Goal: Check status: Check status

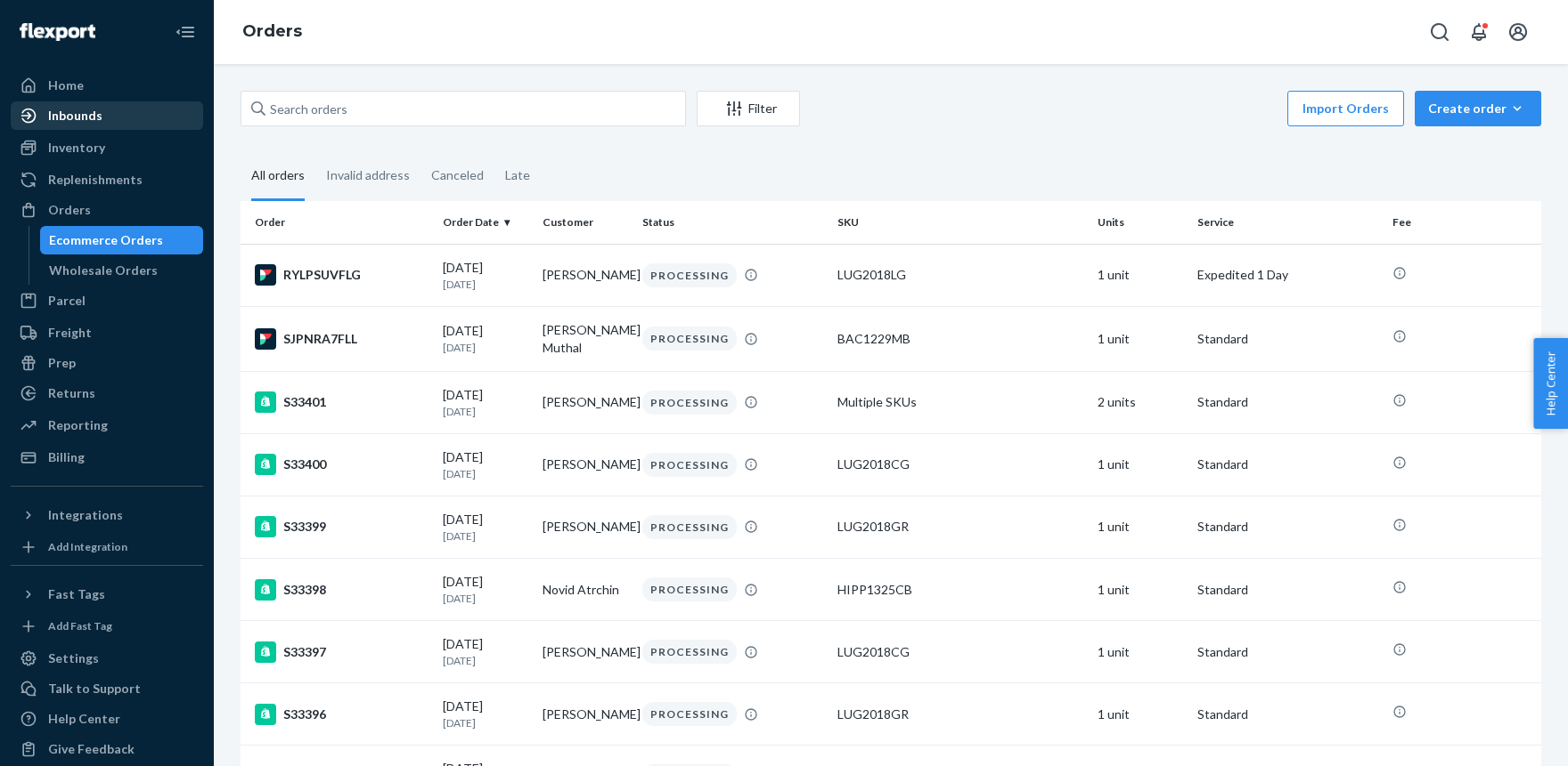
click at [106, 122] on div "Inbounds" at bounding box center [106, 116] width 189 height 25
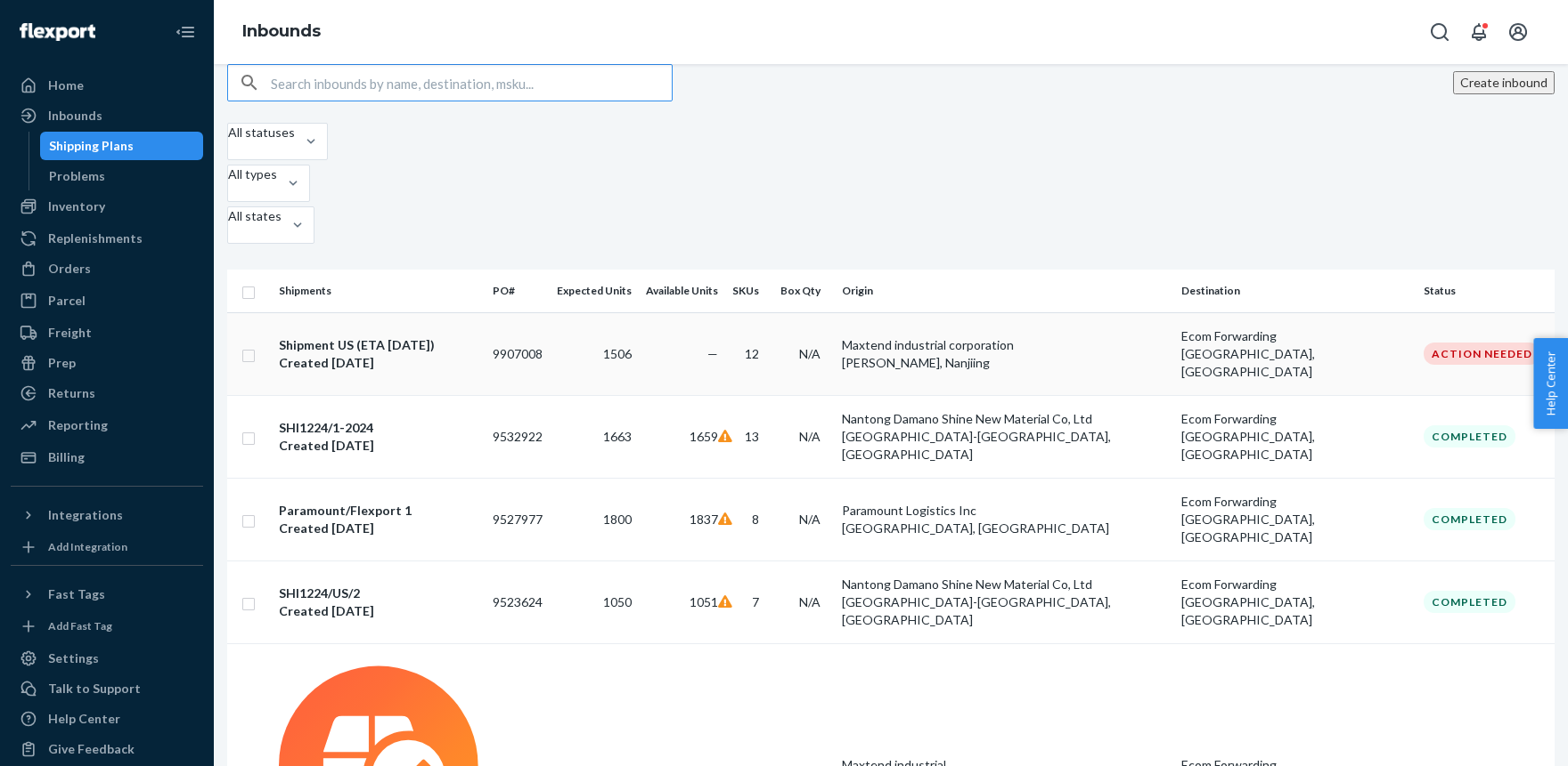
click at [389, 337] on div "Shipment US (ETA [DATE])" at bounding box center [379, 345] width 200 height 18
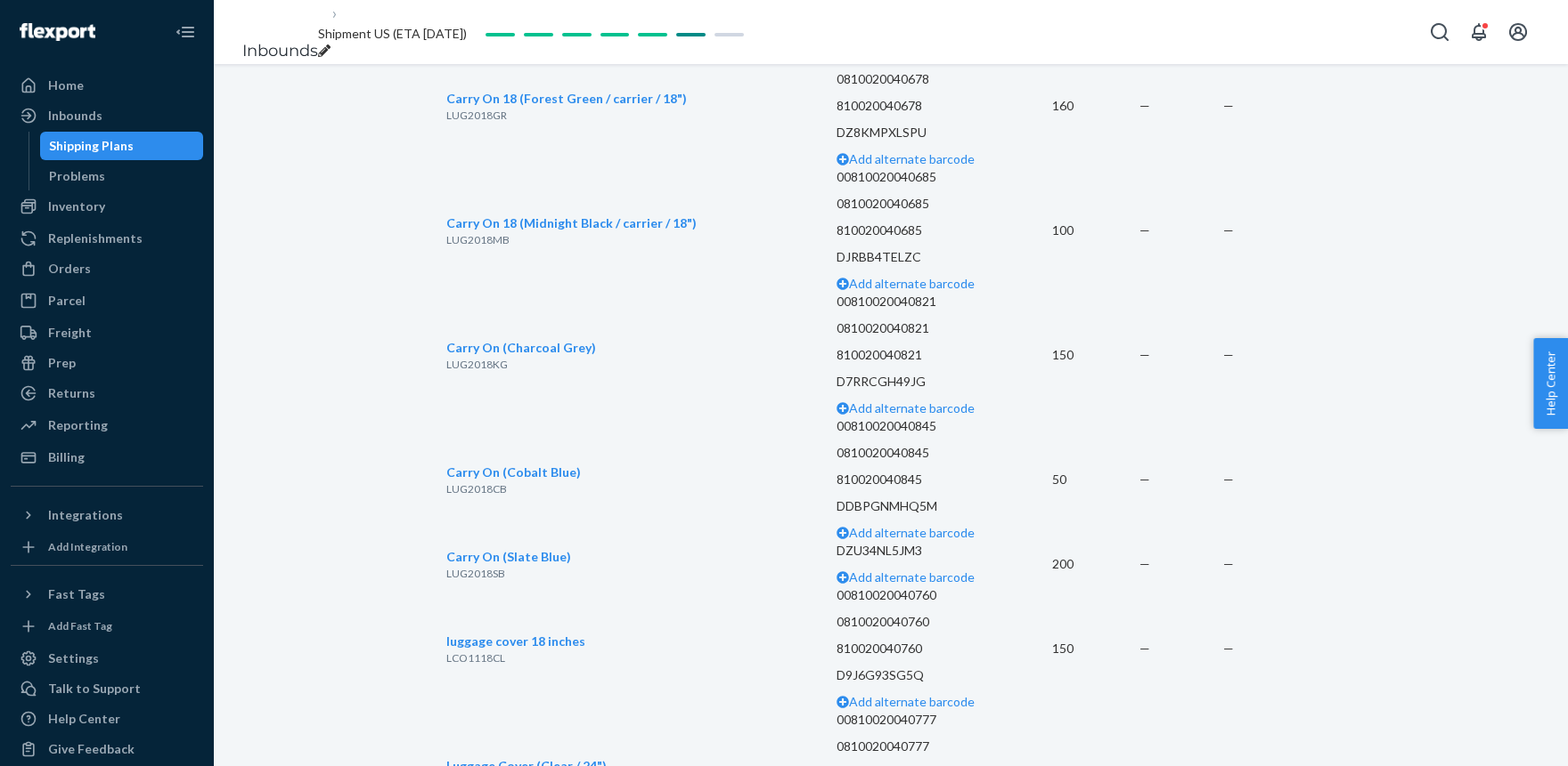
scroll to position [3155, 0]
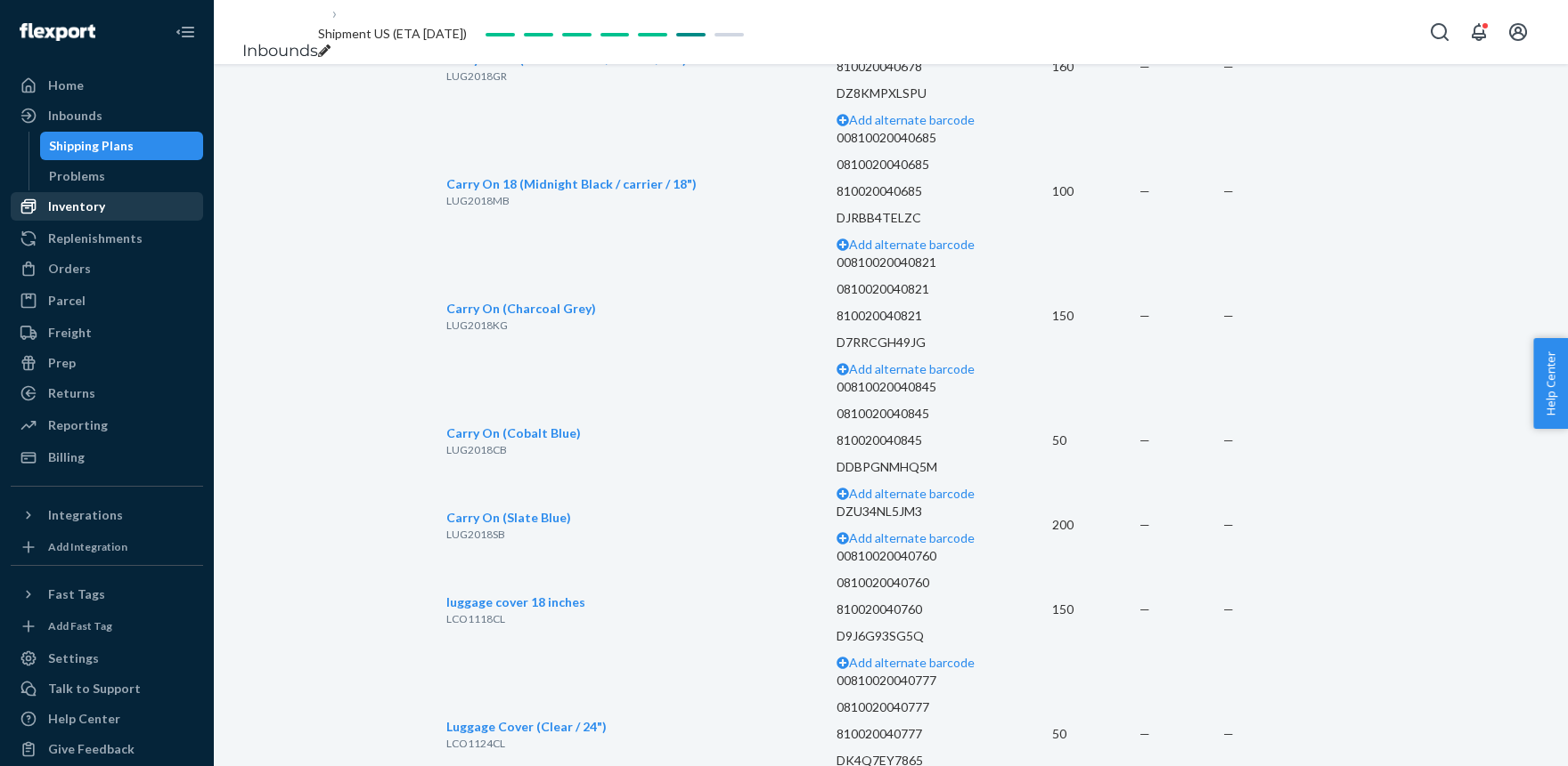
click at [76, 208] on div "Inventory" at bounding box center [77, 206] width 57 height 18
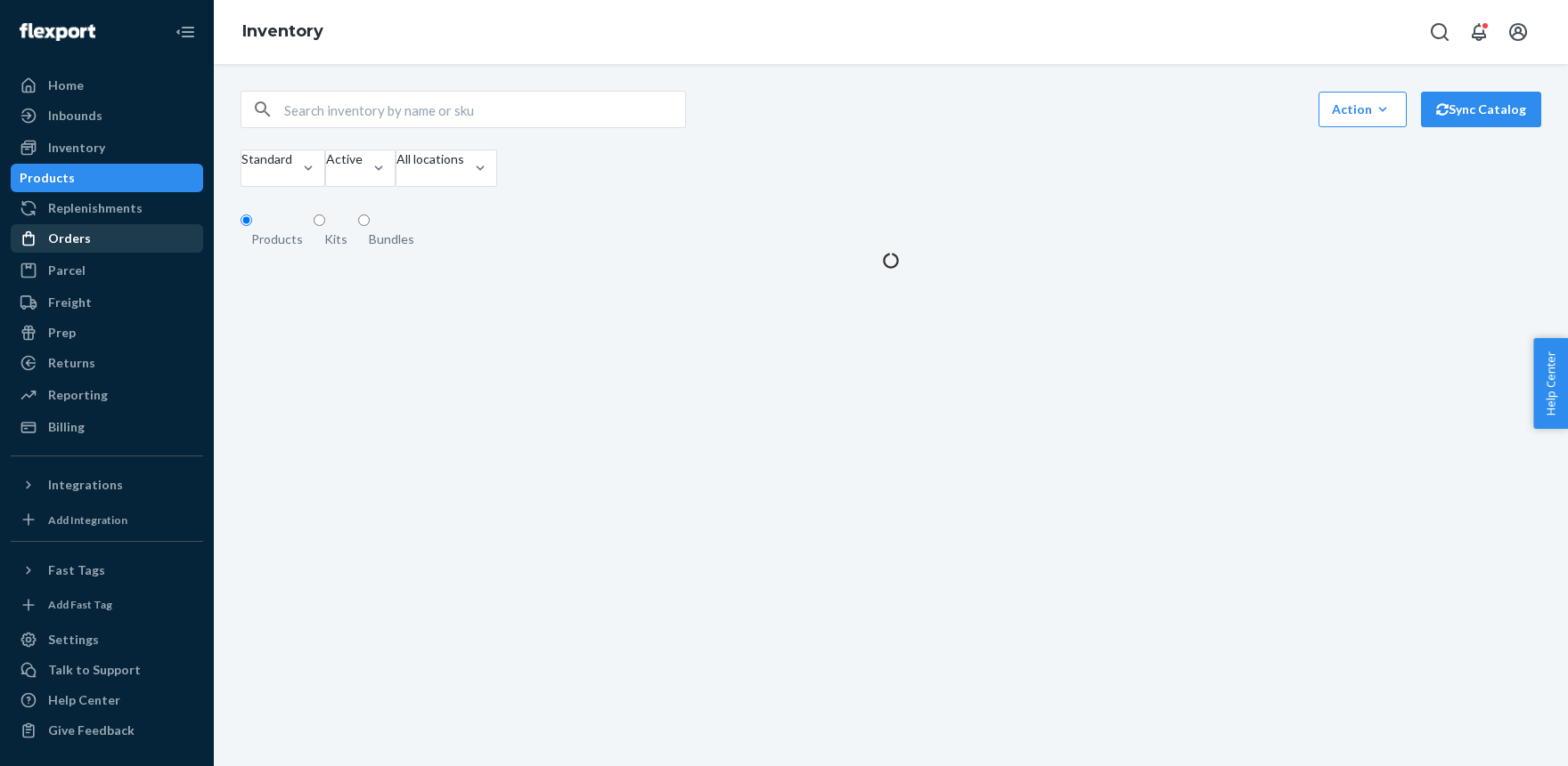
click at [67, 225] on link "Orders" at bounding box center [107, 238] width 193 height 29
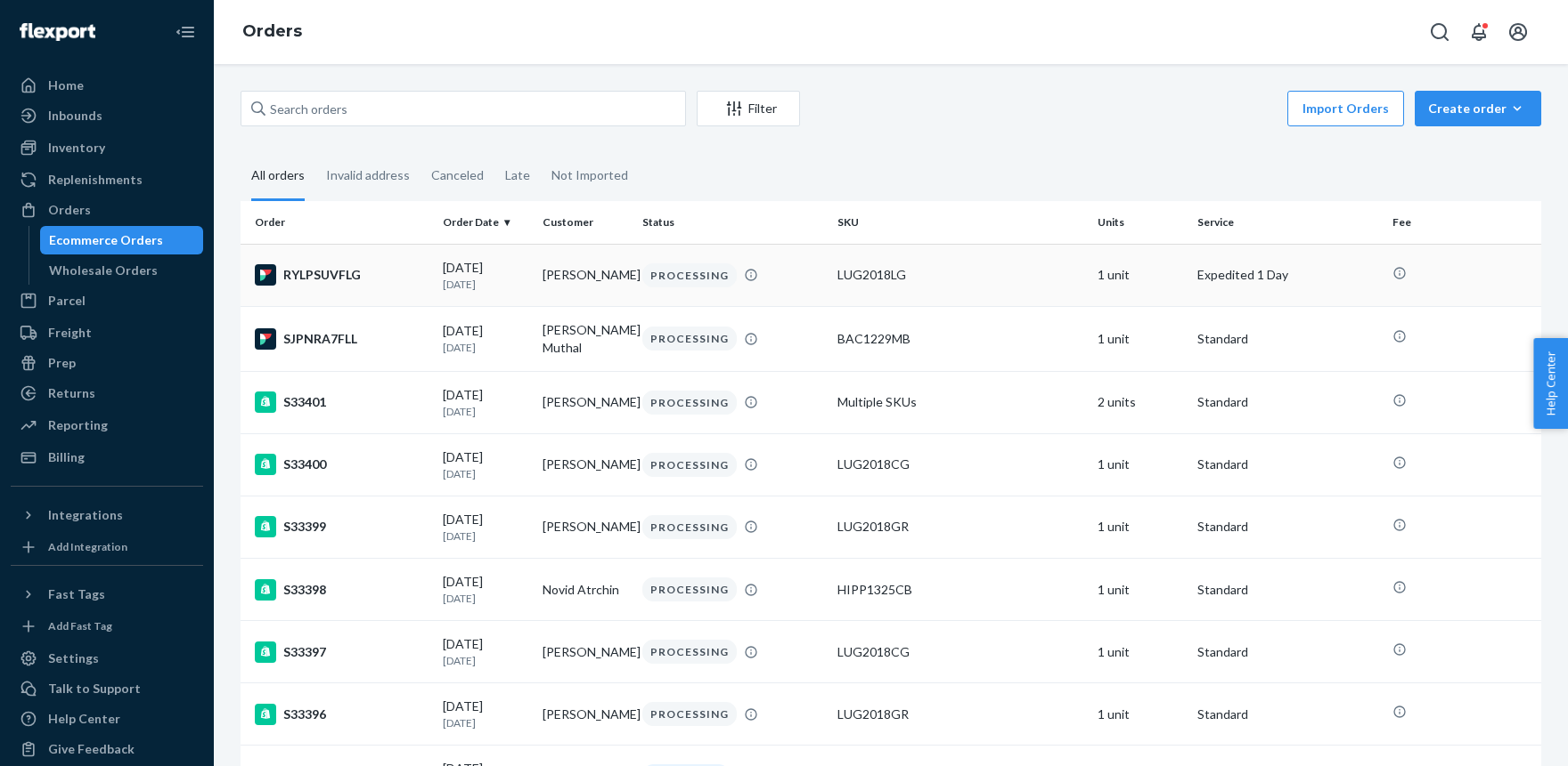
click at [558, 277] on td "[PERSON_NAME]" at bounding box center [585, 275] width 100 height 62
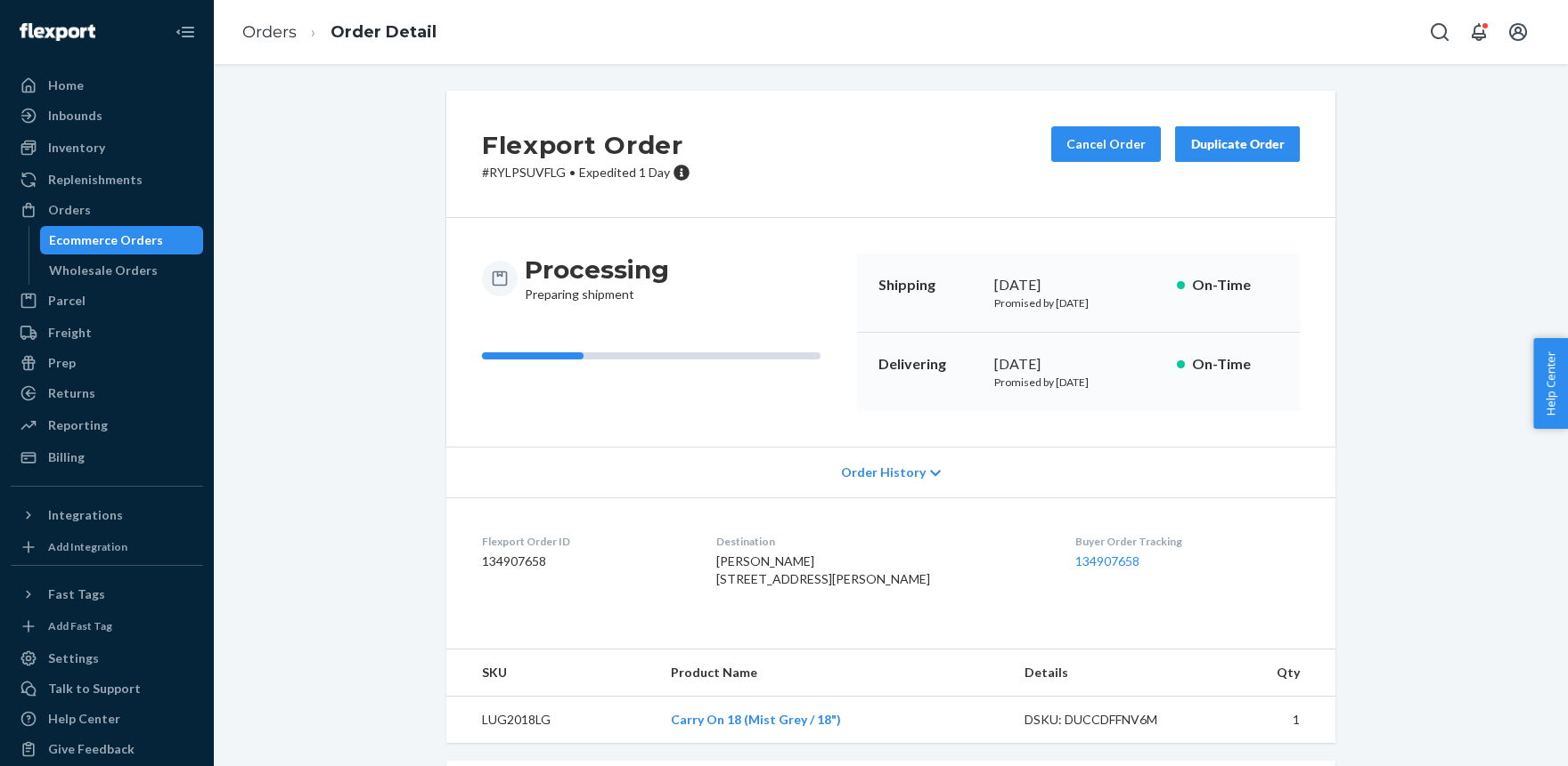
click at [769, 564] on span "[PERSON_NAME] [STREET_ADDRESS][PERSON_NAME]" at bounding box center [823, 571] width 214 height 33
click at [768, 566] on span "[PERSON_NAME] [STREET_ADDRESS][PERSON_NAME]" at bounding box center [823, 571] width 214 height 33
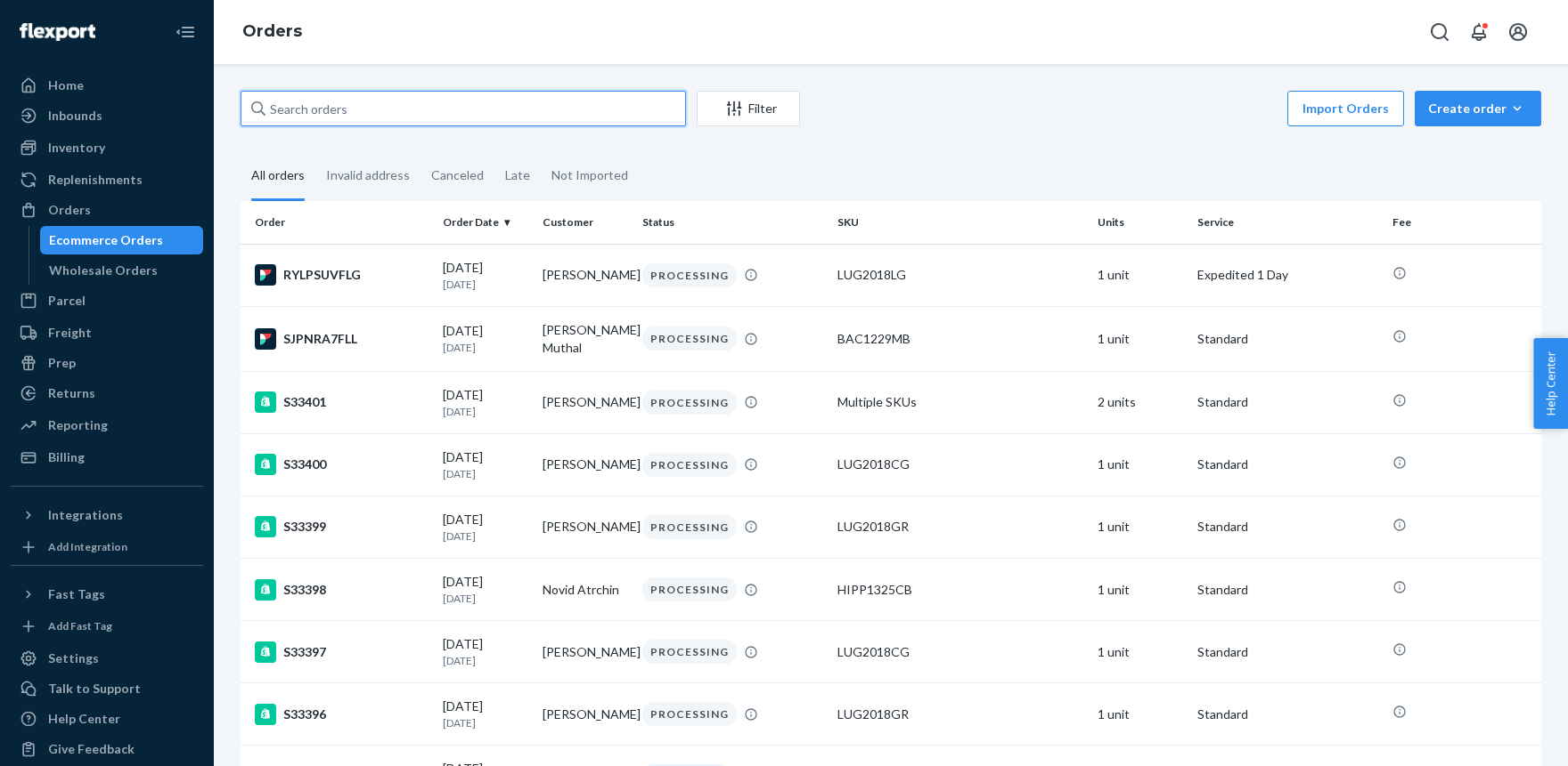
paste input "[PERSON_NAME]"
type input "[PERSON_NAME]"
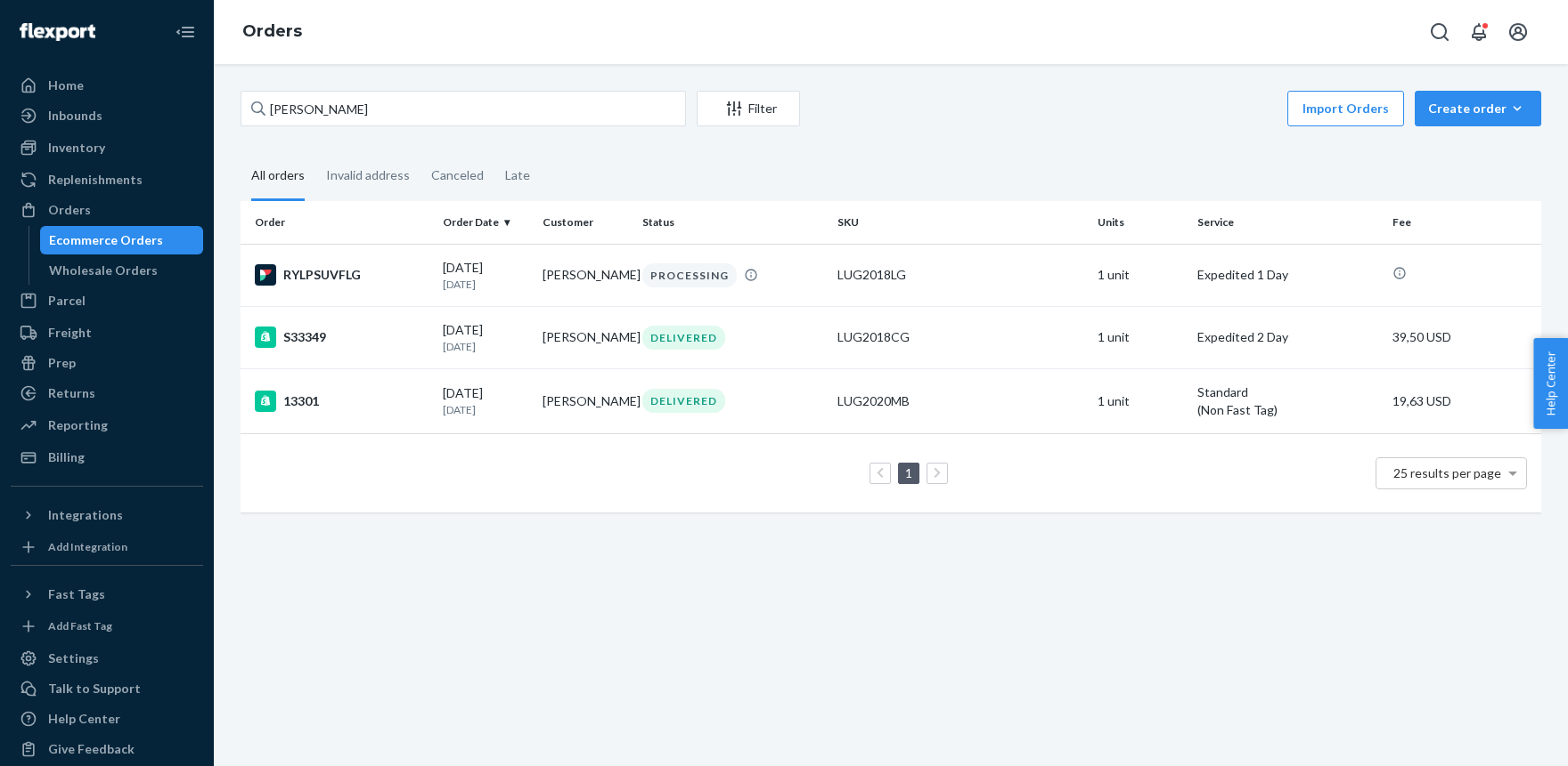
drag, startPoint x: 67, startPoint y: 208, endPoint x: 222, endPoint y: 67, distance: 209.5
click at [68, 208] on div "Orders" at bounding box center [69, 209] width 43 height 18
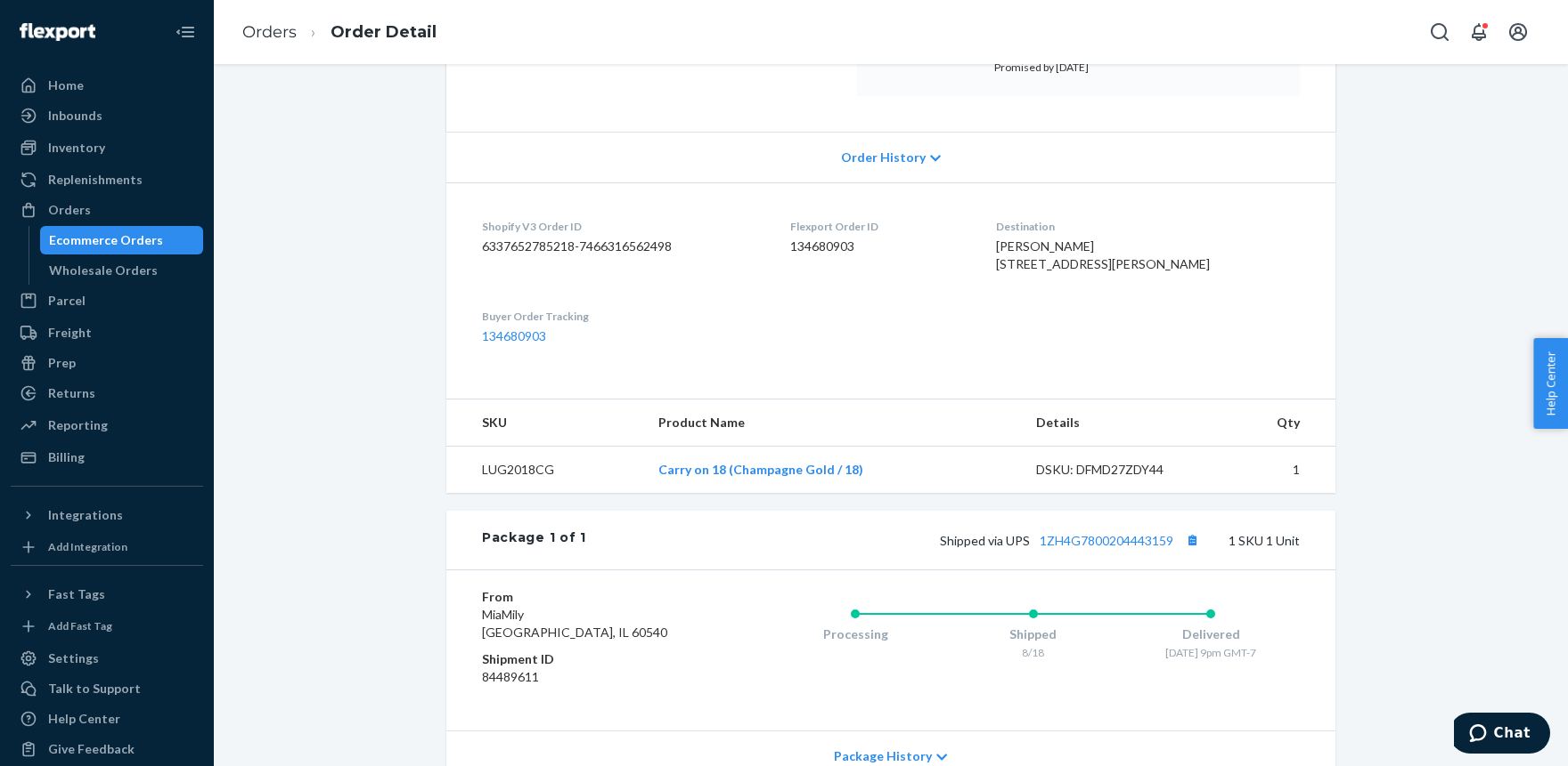
scroll to position [479, 0]
